Goal: Information Seeking & Learning: Learn about a topic

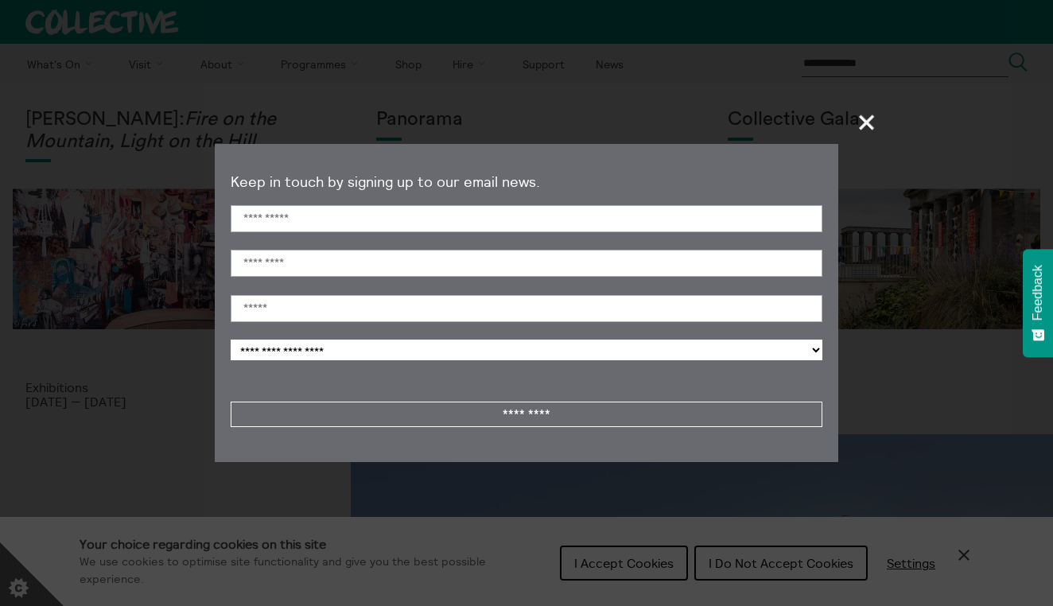
click at [859, 127] on span "+" at bounding box center [866, 122] width 47 height 47
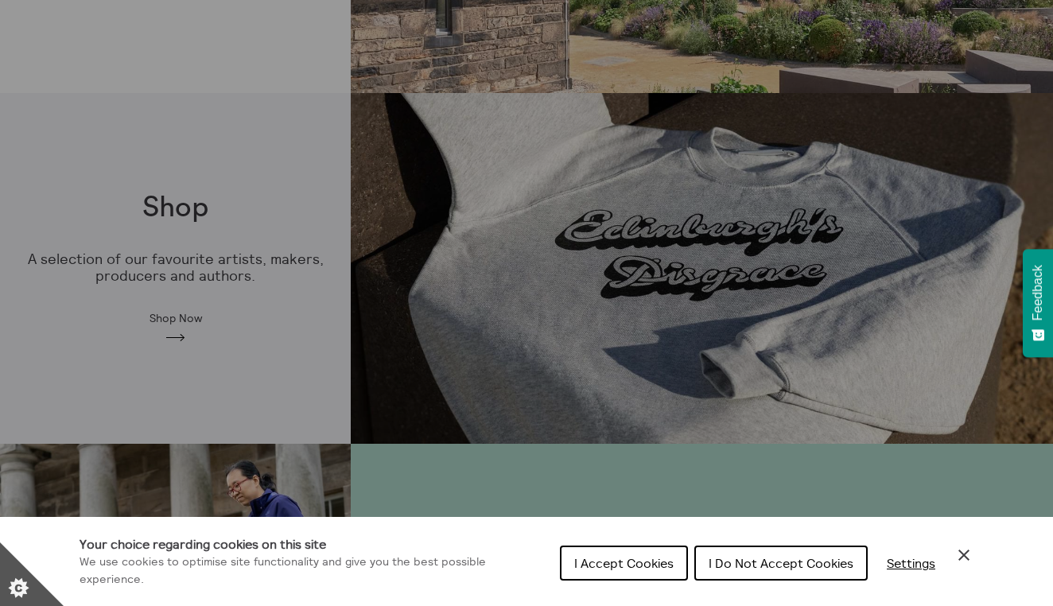
scroll to position [777, 0]
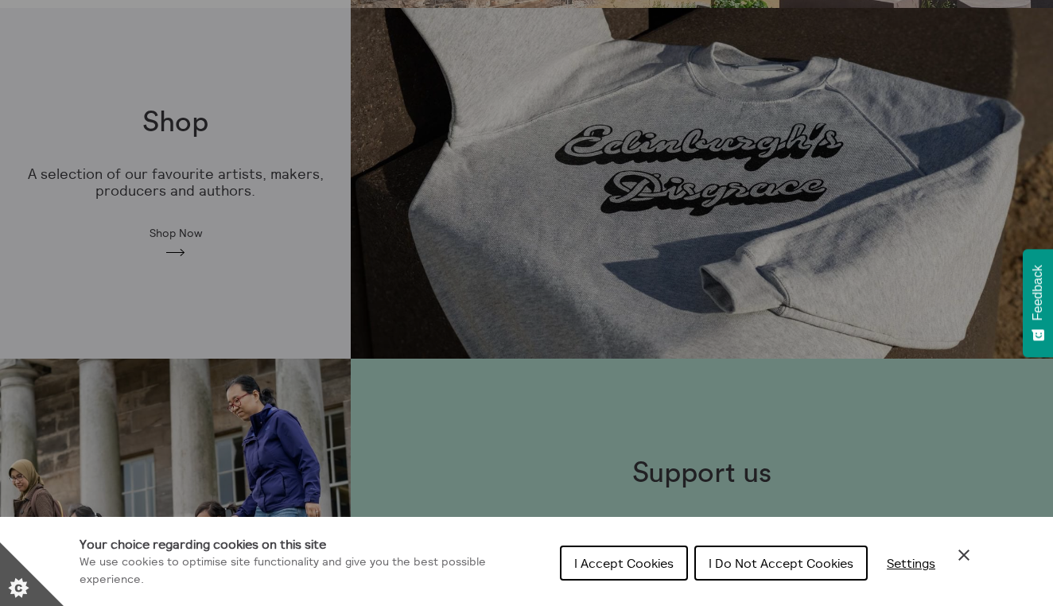
click at [261, 219] on div "Cookie preferences" at bounding box center [526, 303] width 1053 height 606
click at [619, 568] on span "I Accept Cookies" at bounding box center [623, 563] width 99 height 16
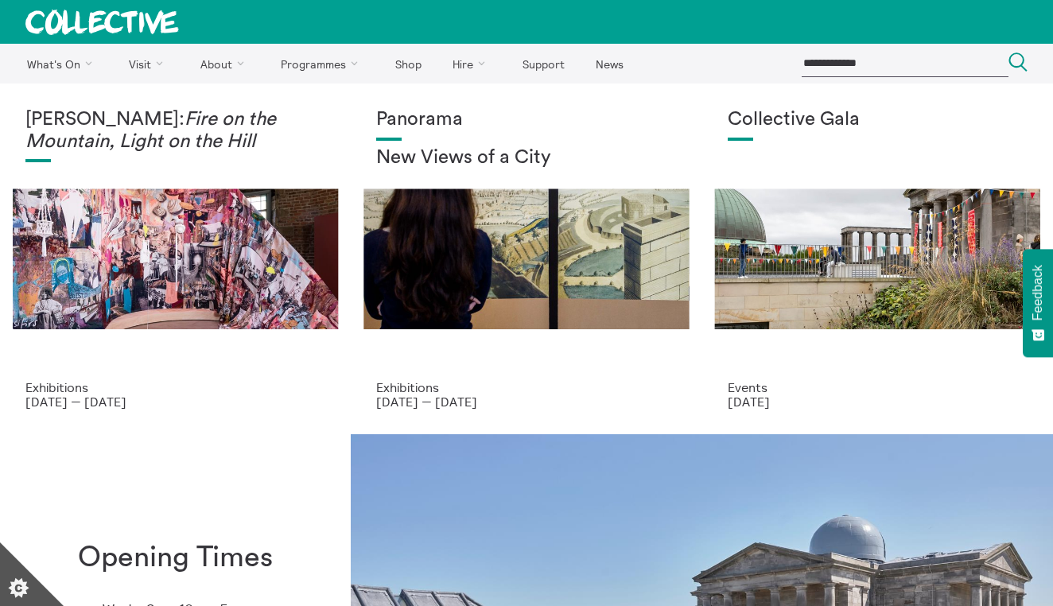
scroll to position [0, 0]
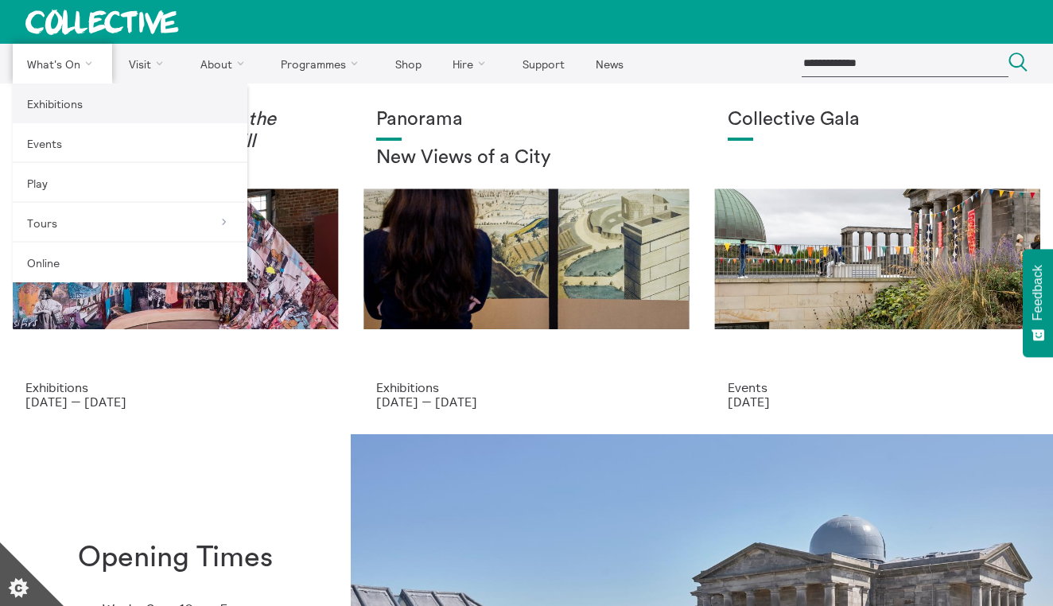
click at [52, 107] on link "Exhibitions" at bounding box center [130, 103] width 235 height 40
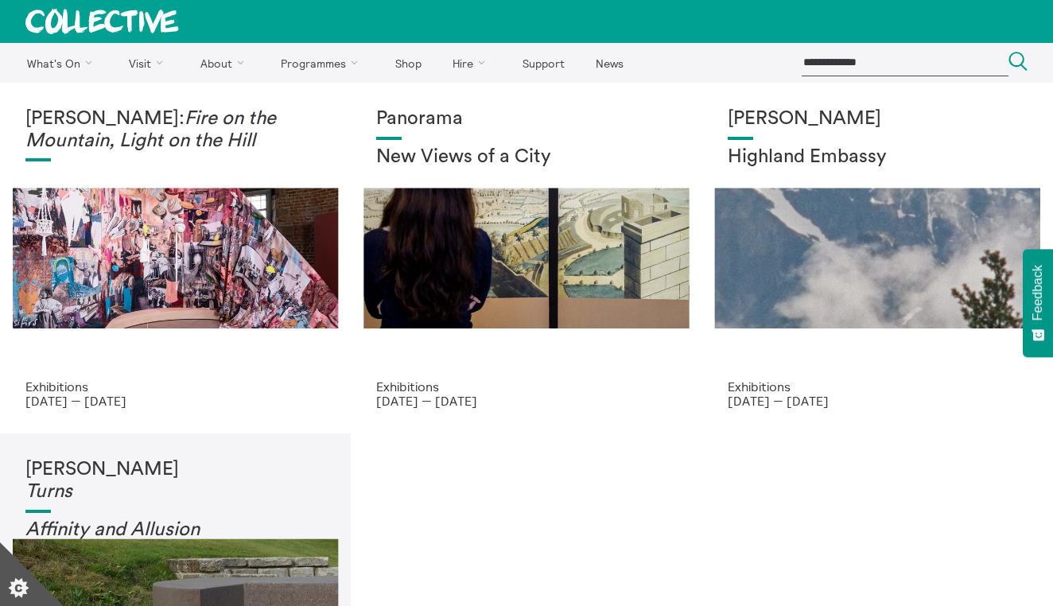
scroll to position [-1, 0]
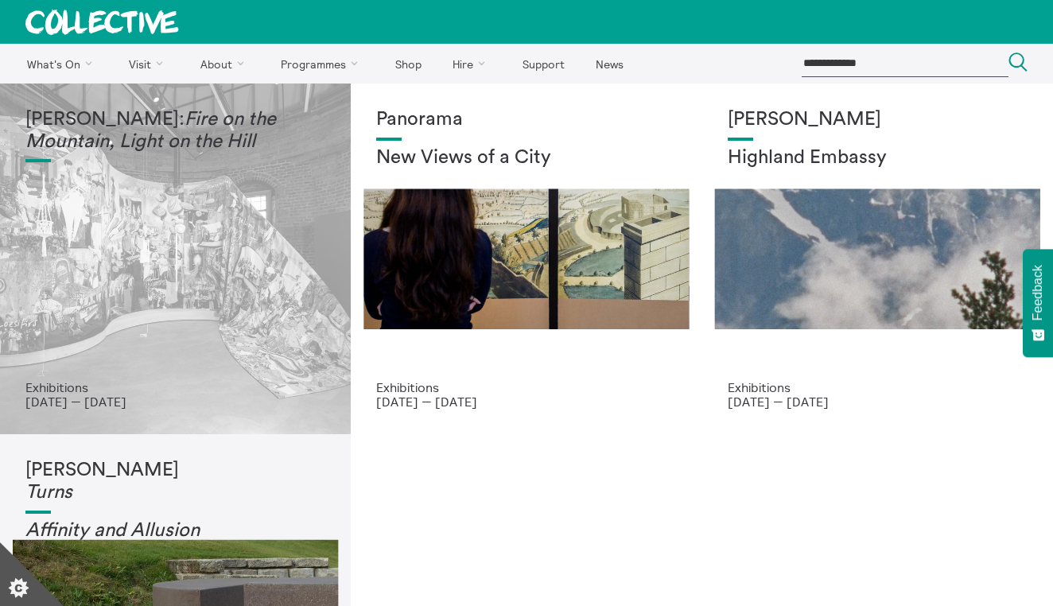
click at [155, 142] on em "Fire on the Mountain, Light on the Hill" at bounding box center [150, 130] width 250 height 41
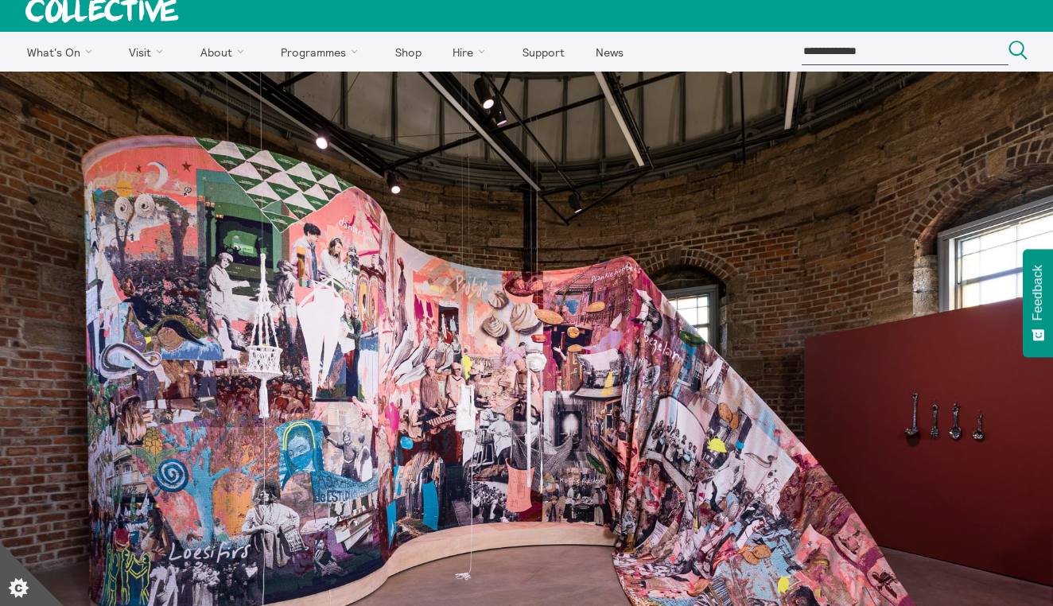
scroll to position [11, 0]
